Goal: Information Seeking & Learning: Learn about a topic

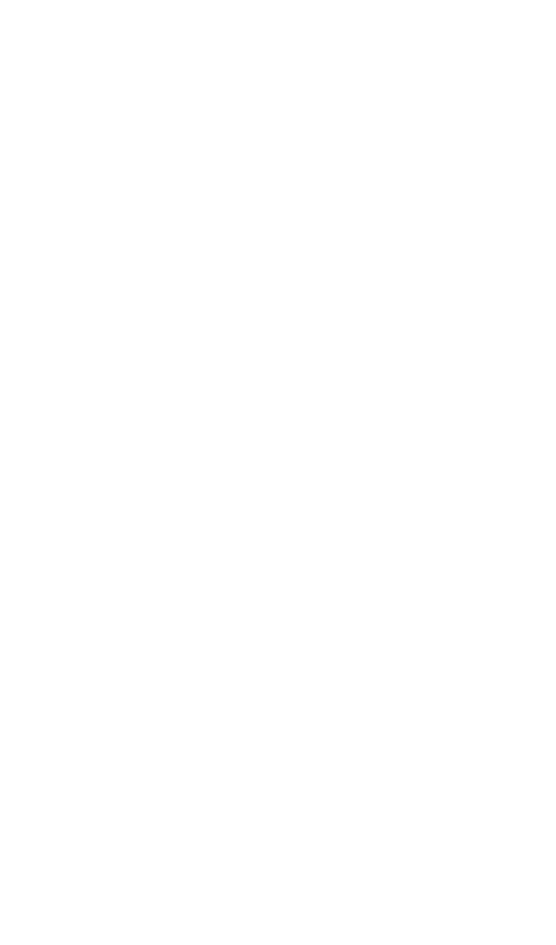
scroll to position [411, 0]
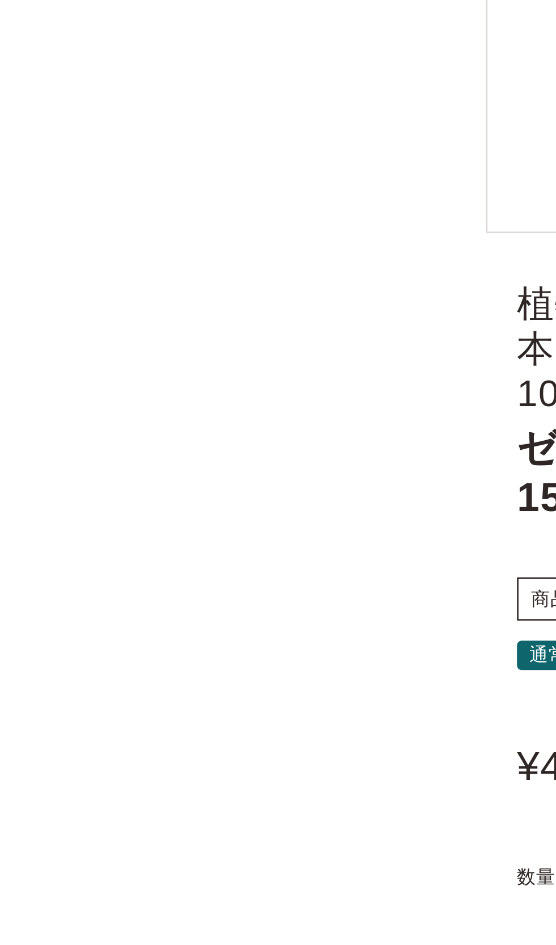
scroll to position [0, 0]
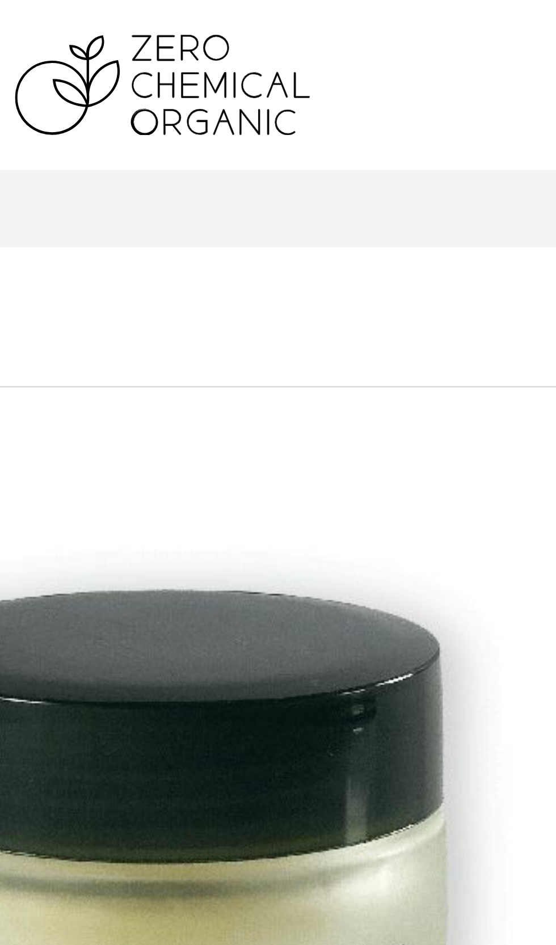
click at [397, 47] on img at bounding box center [369, 31] width 108 height 37
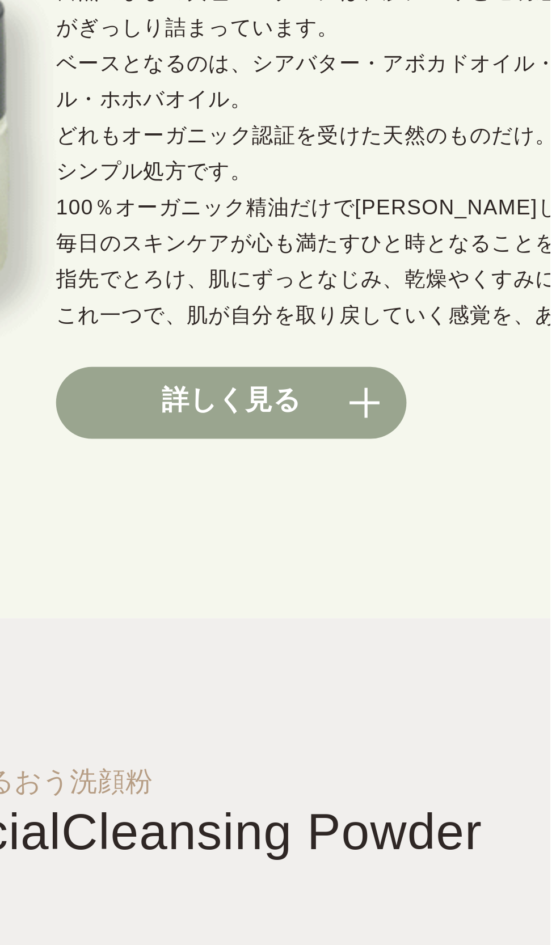
scroll to position [961, 0]
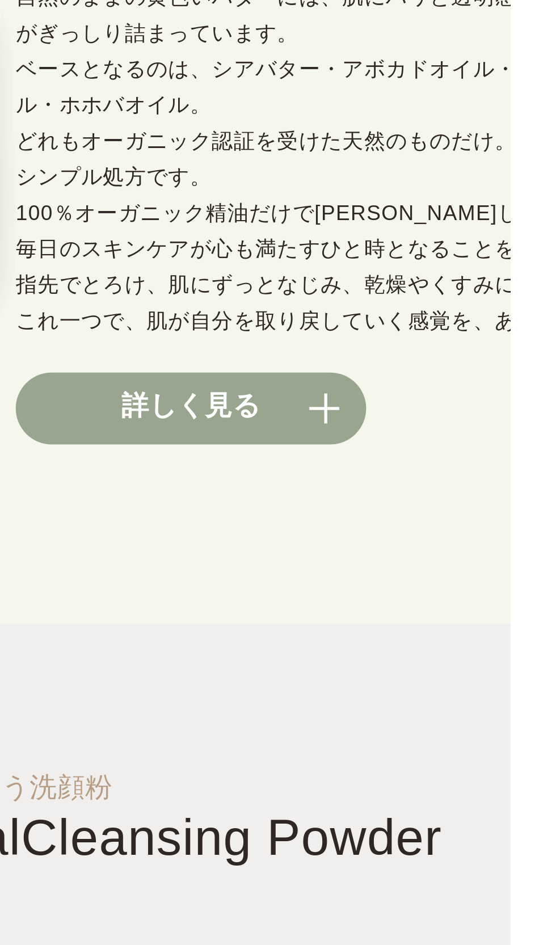
click at [417, 168] on link "詳しく見る" at bounding box center [435, 154] width 133 height 27
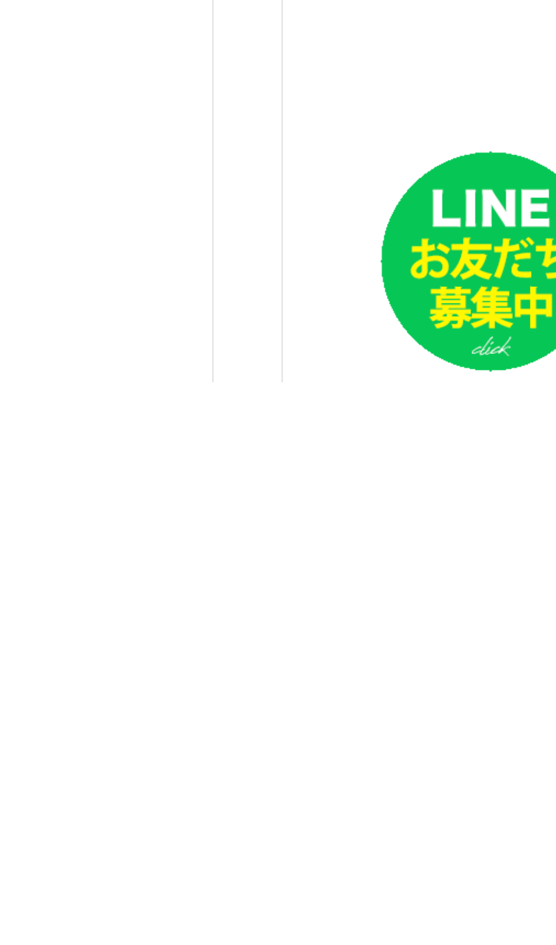
scroll to position [1023, 0]
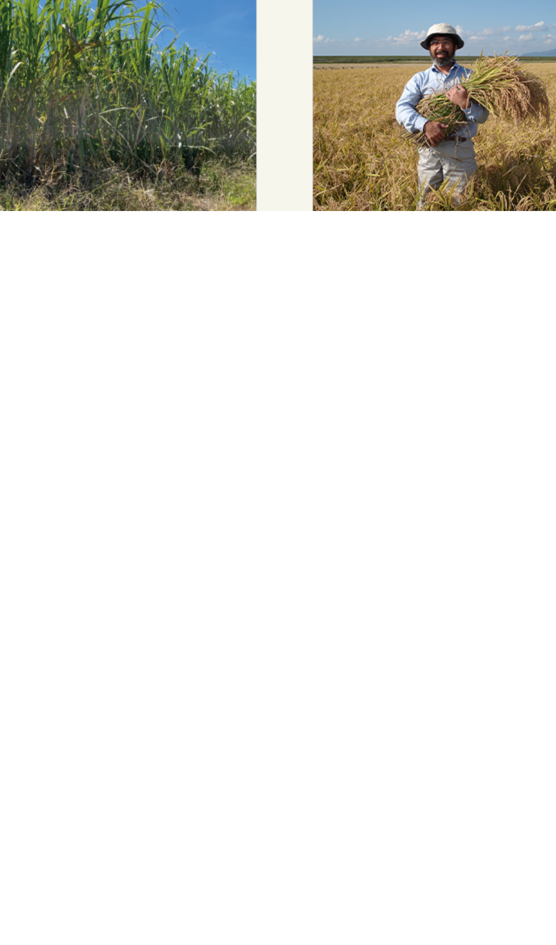
scroll to position [3404, 0]
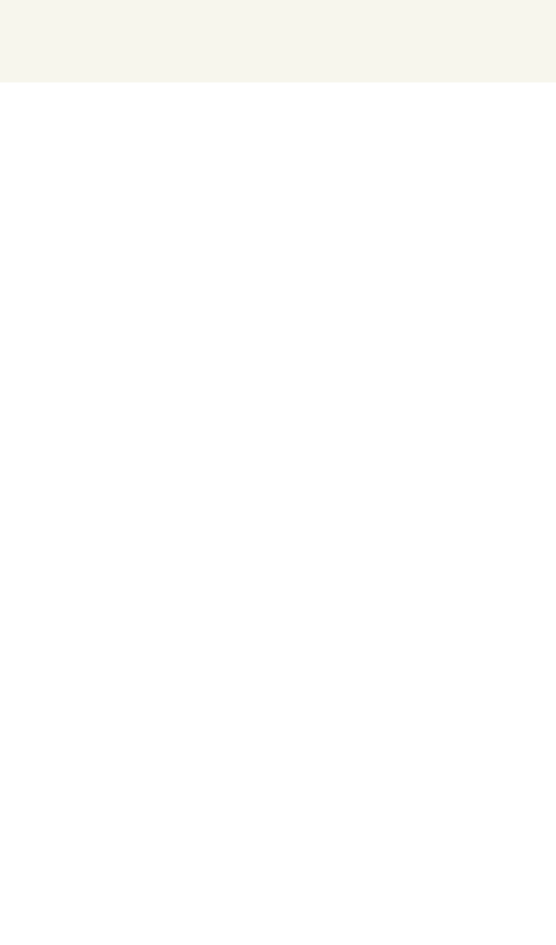
scroll to position [3802, 0]
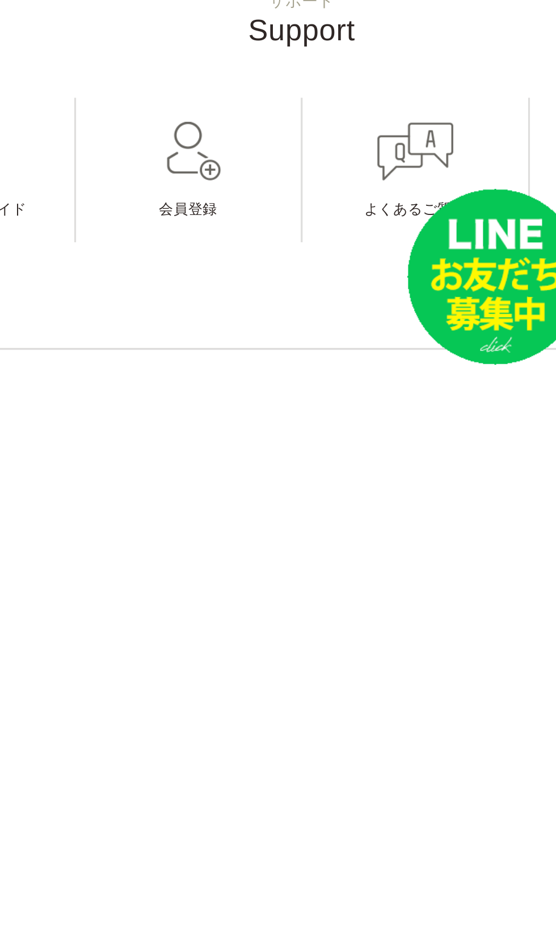
scroll to position [3491, 0]
